Goal: Task Accomplishment & Management: Manage account settings

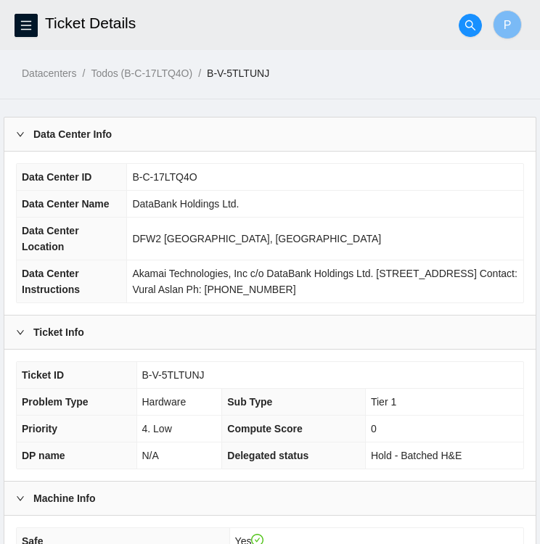
scroll to position [624, 0]
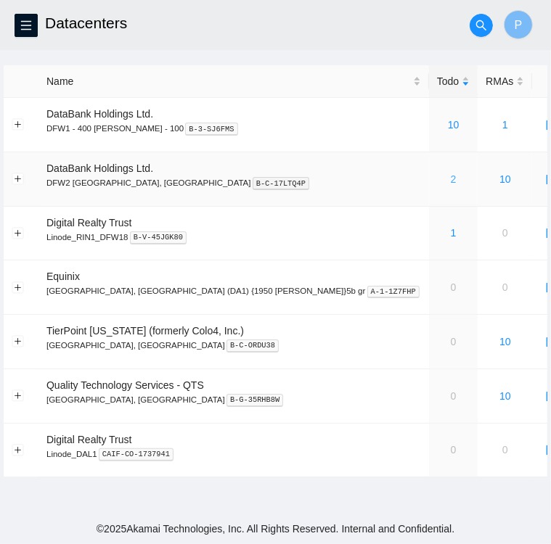
click at [451, 179] on link "2" at bounding box center [454, 180] width 6 height 12
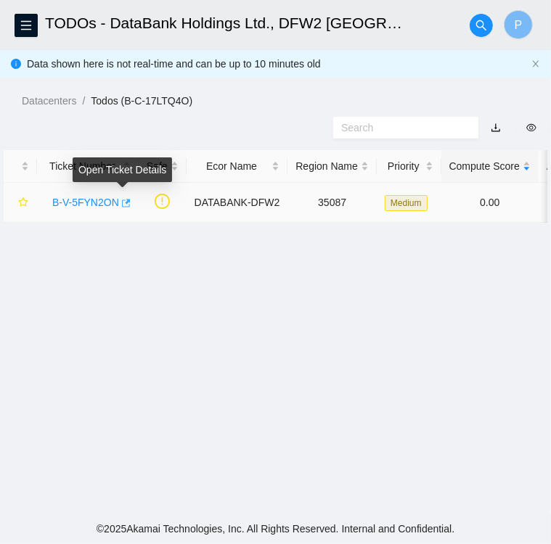
click at [122, 205] on icon "button" at bounding box center [125, 203] width 10 height 10
